Goal: Find specific page/section: Find specific page/section

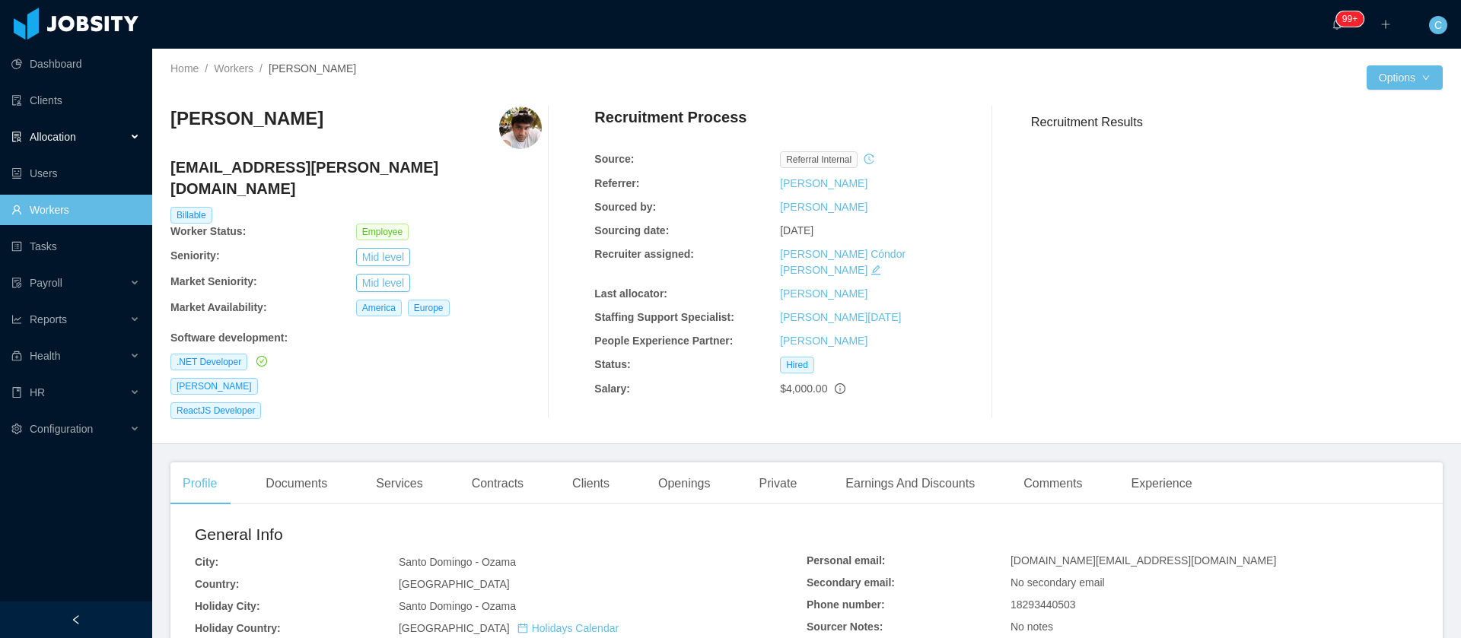
click at [99, 129] on div "Allocation" at bounding box center [76, 137] width 152 height 30
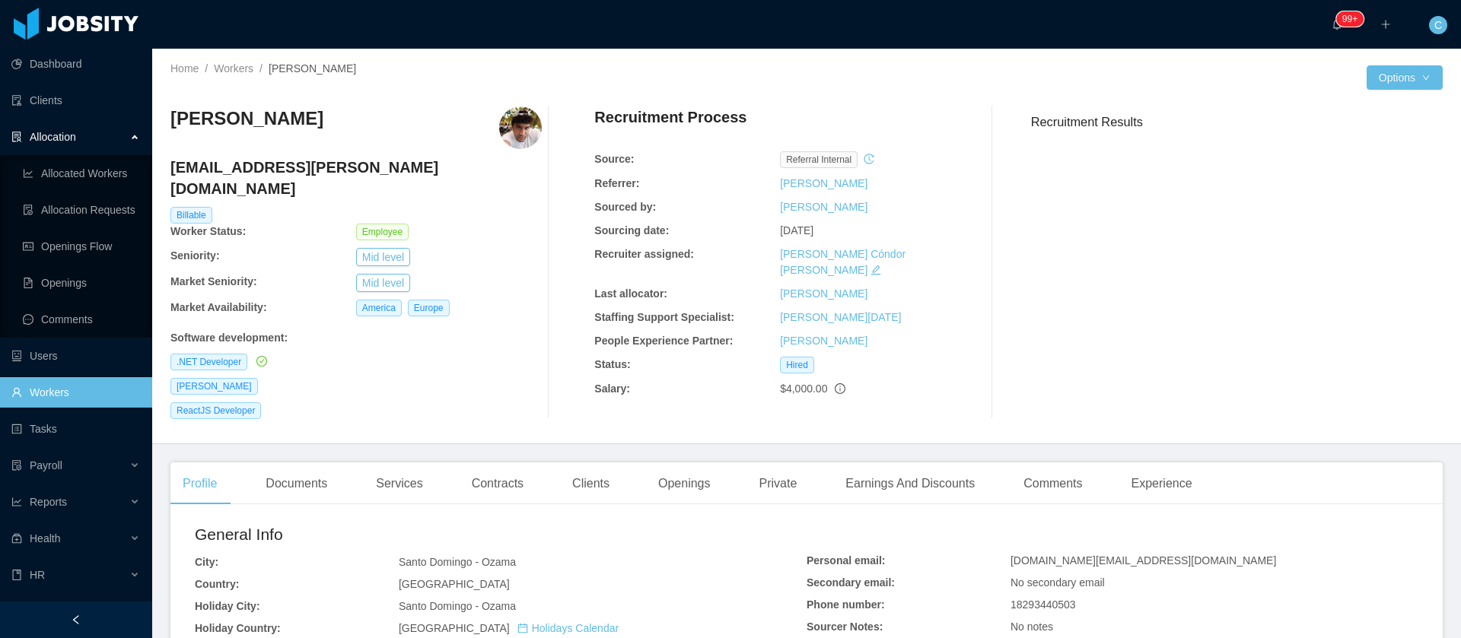
click at [47, 395] on link "Workers" at bounding box center [75, 392] width 129 height 30
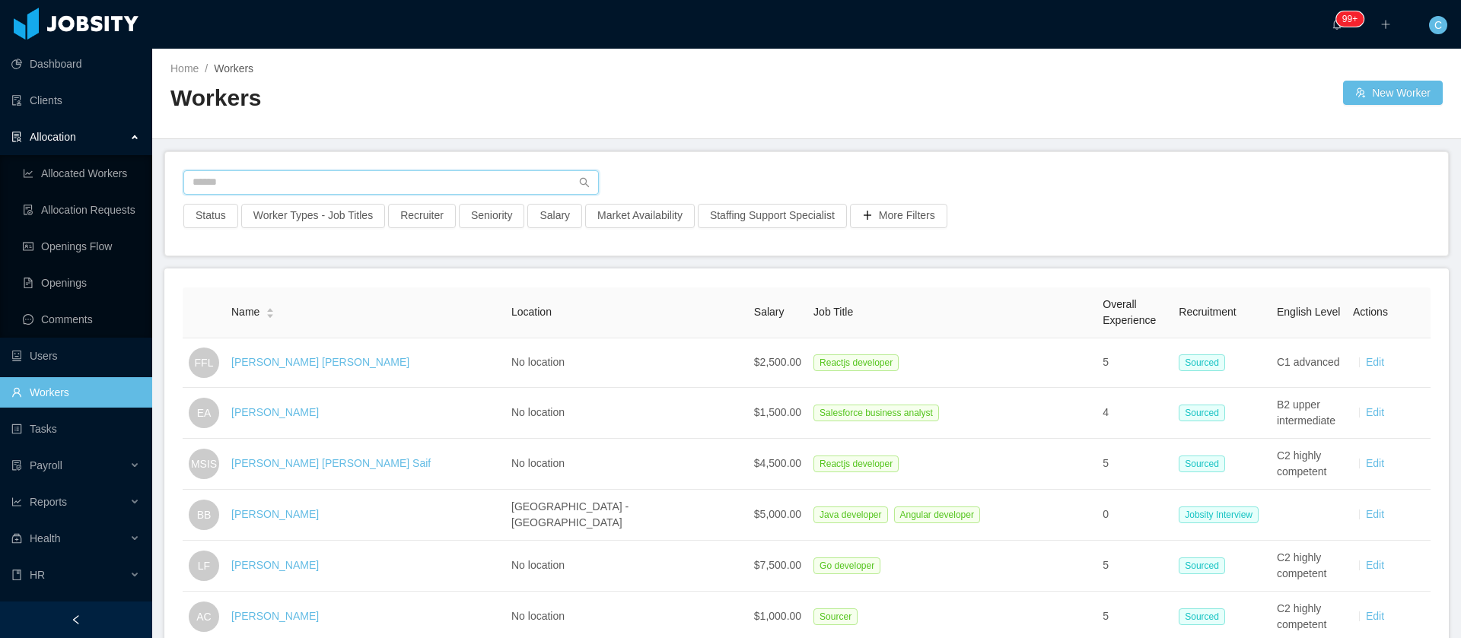
click at [196, 179] on input "text" at bounding box center [390, 182] width 415 height 24
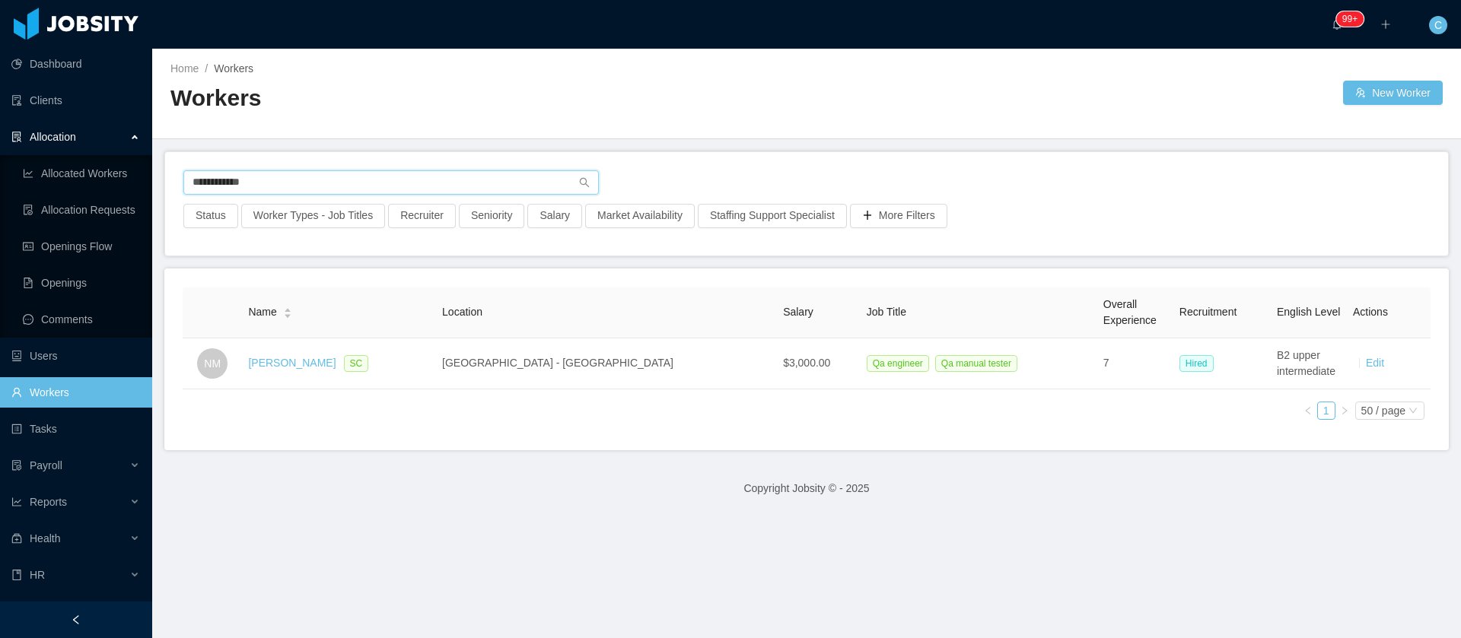
type input "**********"
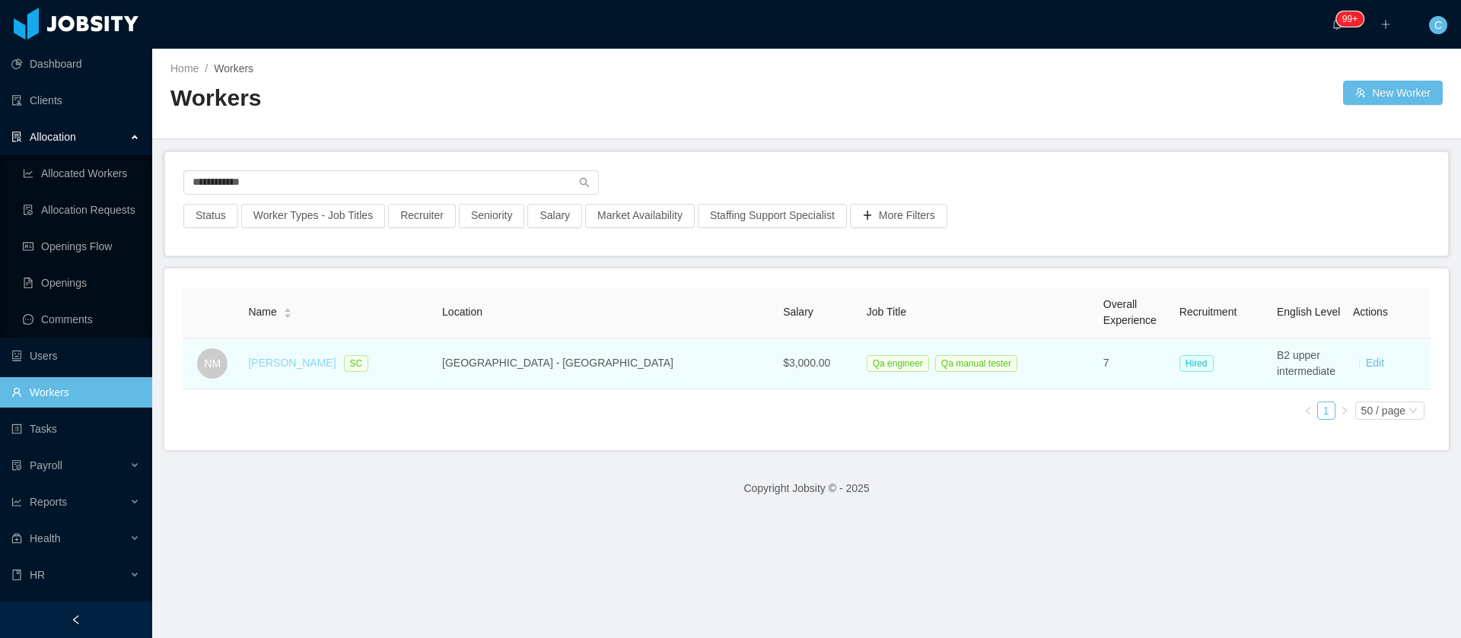
click at [291, 361] on link "[PERSON_NAME]" at bounding box center [292, 363] width 88 height 12
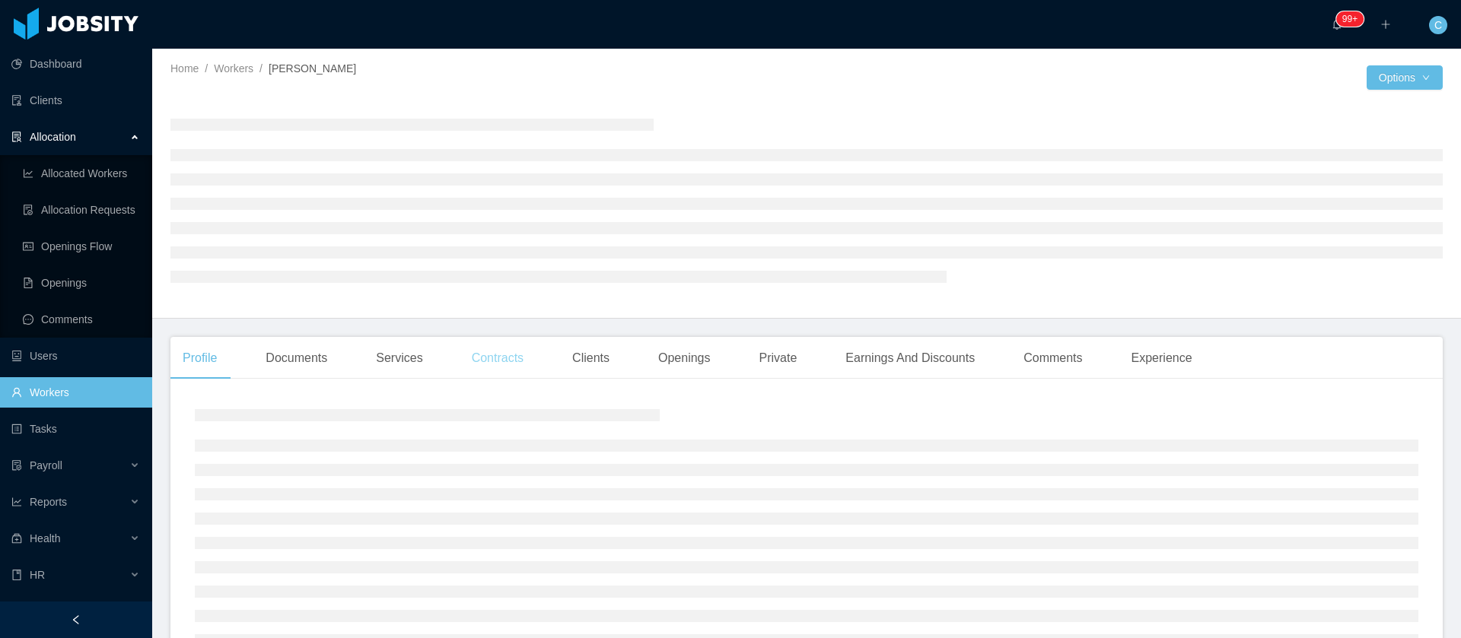
click at [507, 373] on div "Contracts" at bounding box center [498, 358] width 76 height 43
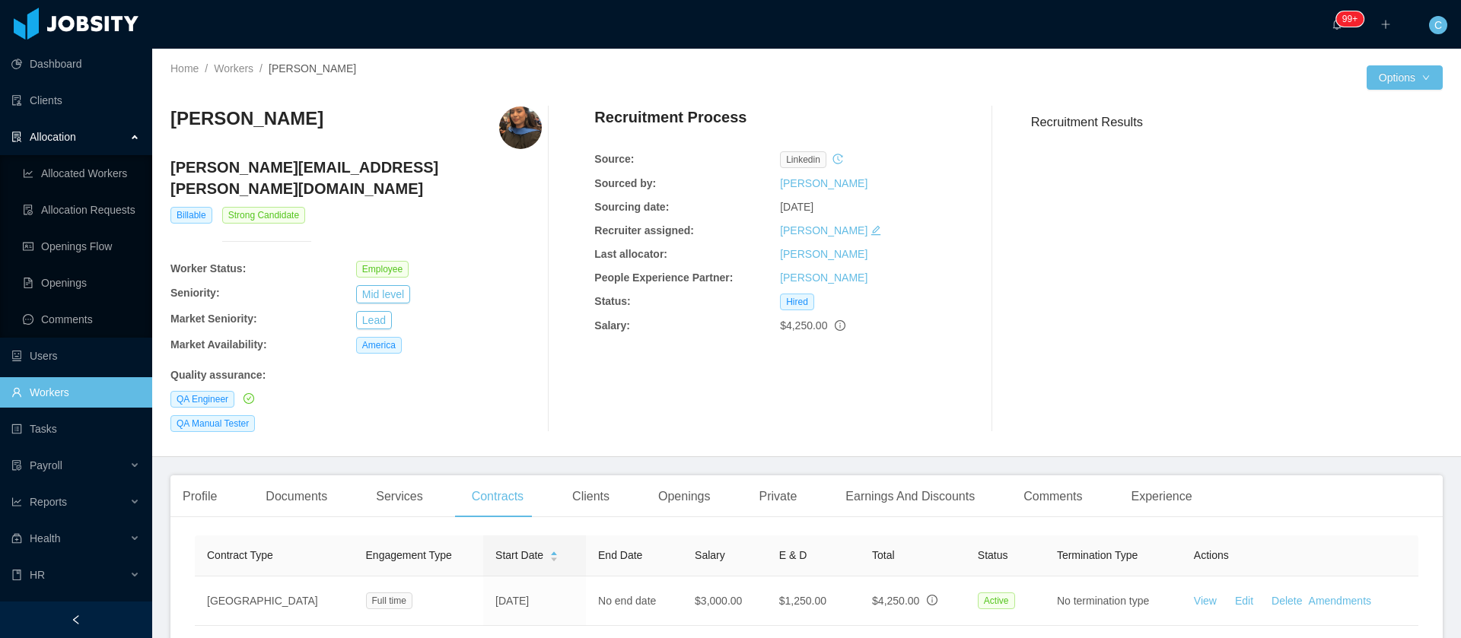
click at [581, 481] on div "Clients" at bounding box center [591, 497] width 62 height 43
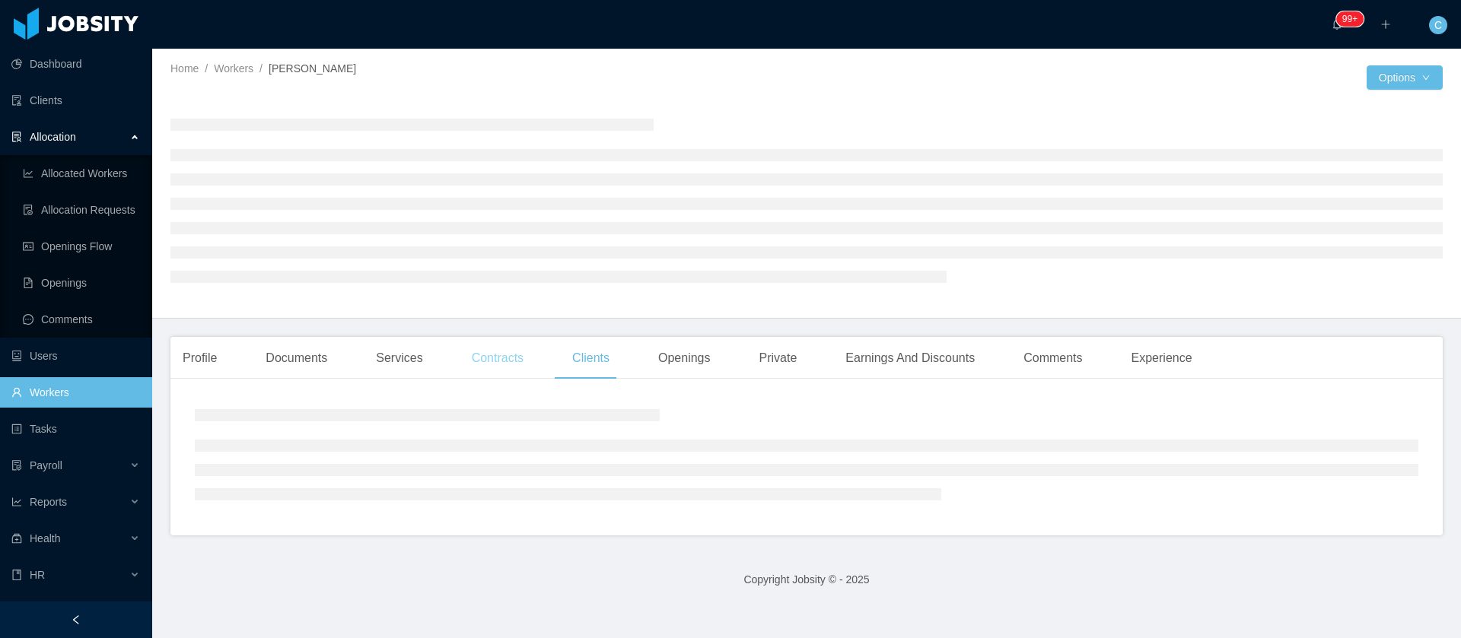
click at [492, 372] on div "Contracts" at bounding box center [498, 358] width 76 height 43
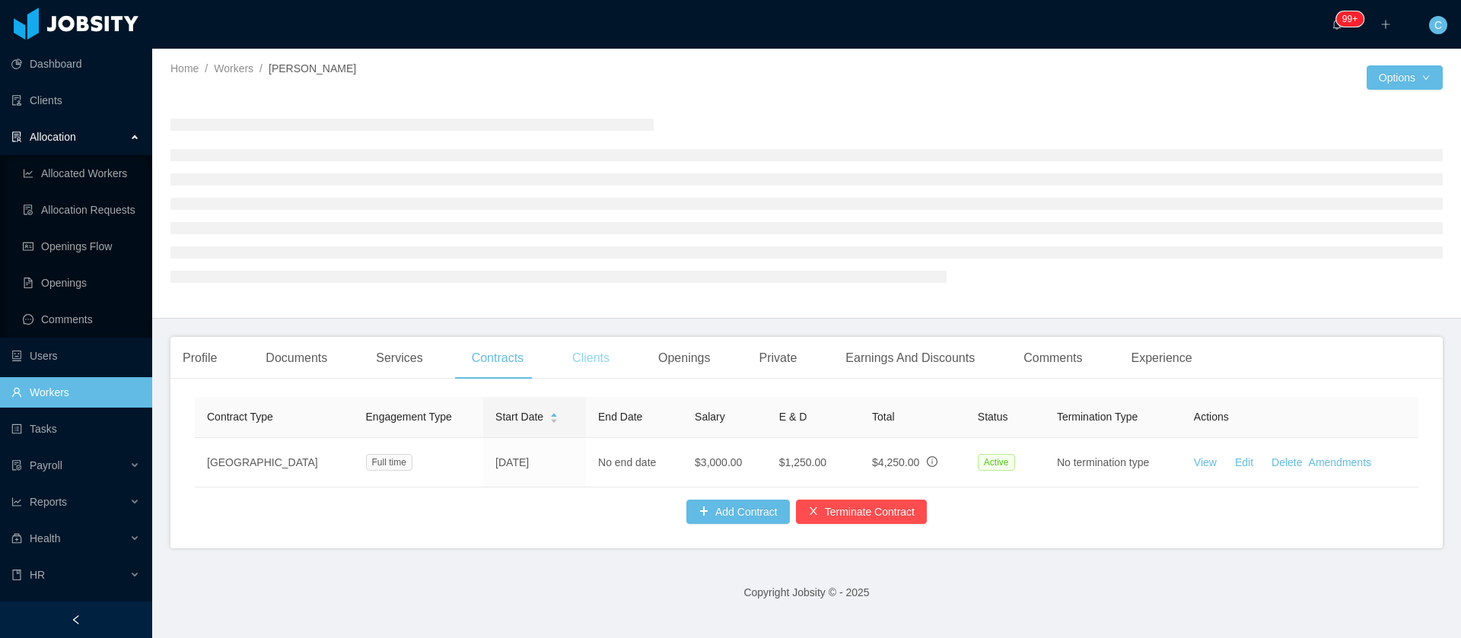
click at [578, 377] on div "Clients" at bounding box center [591, 358] width 62 height 43
